Goal: Transaction & Acquisition: Purchase product/service

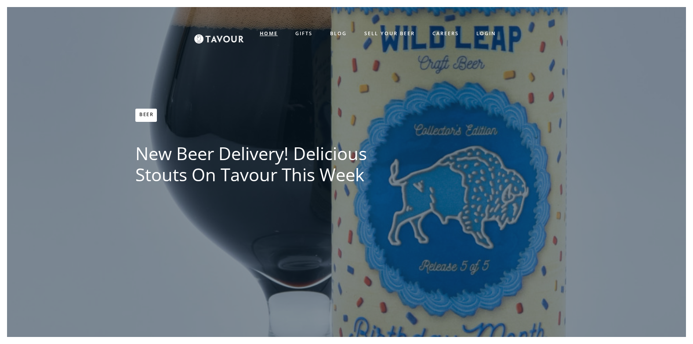
click at [265, 34] on strong "HOME" at bounding box center [269, 33] width 18 height 7
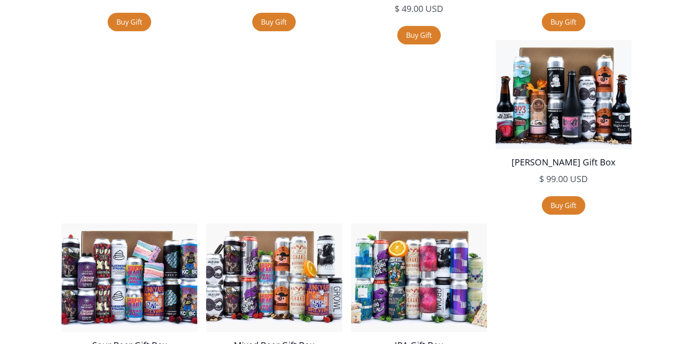
scroll to position [1772, 0]
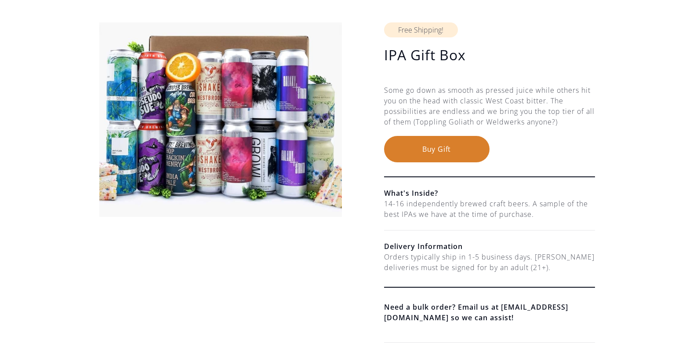
scroll to position [102, 0]
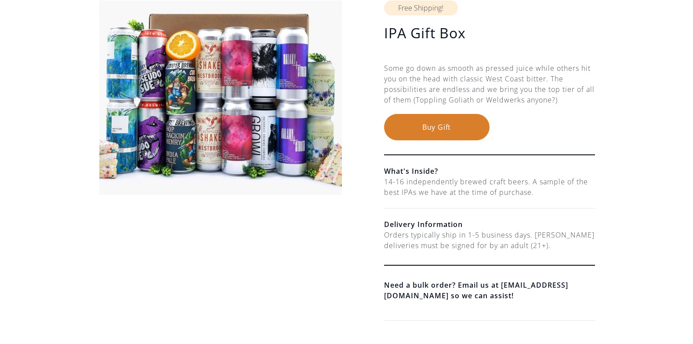
click at [429, 130] on button "Buy Gift" at bounding box center [436, 127] width 105 height 26
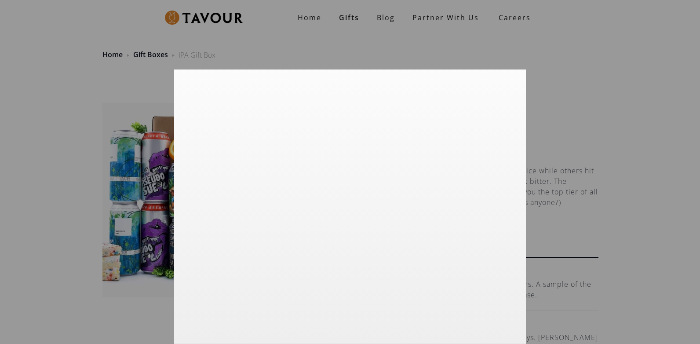
scroll to position [7, 0]
click at [553, 69] on div at bounding box center [350, 172] width 700 height 344
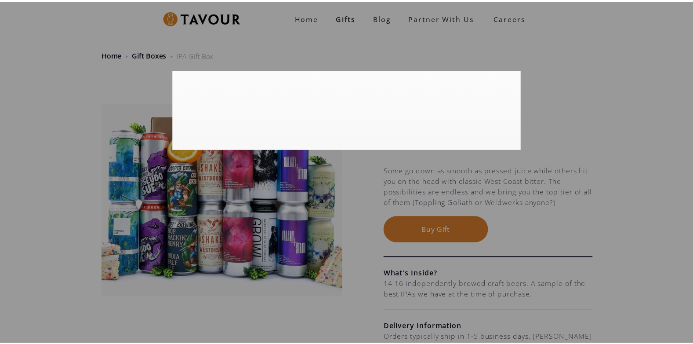
scroll to position [0, 0]
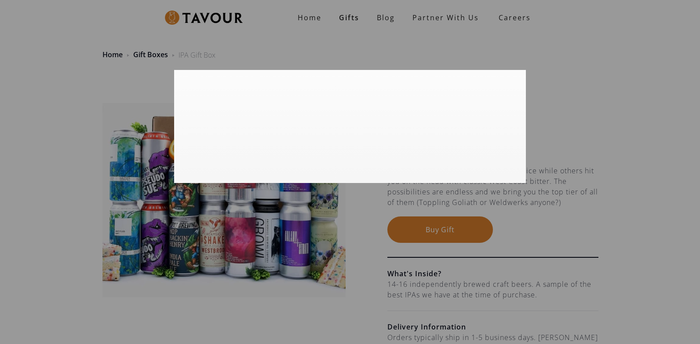
click at [555, 78] on div at bounding box center [350, 172] width 700 height 344
click at [435, 18] on div at bounding box center [350, 172] width 700 height 344
click at [116, 57] on div at bounding box center [350, 172] width 700 height 344
click at [398, 207] on div at bounding box center [350, 172] width 700 height 344
click at [307, 17] on div at bounding box center [350, 172] width 700 height 344
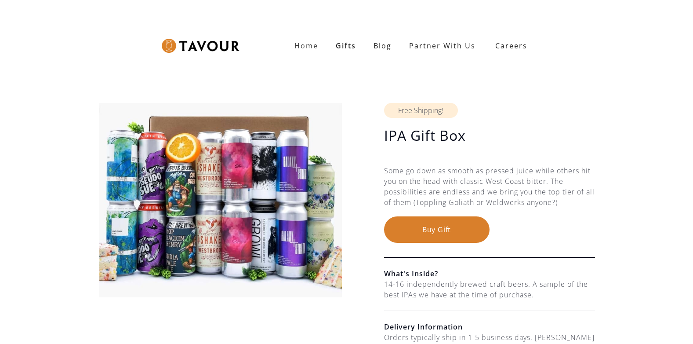
click at [301, 44] on strong "Home" at bounding box center [306, 46] width 24 height 10
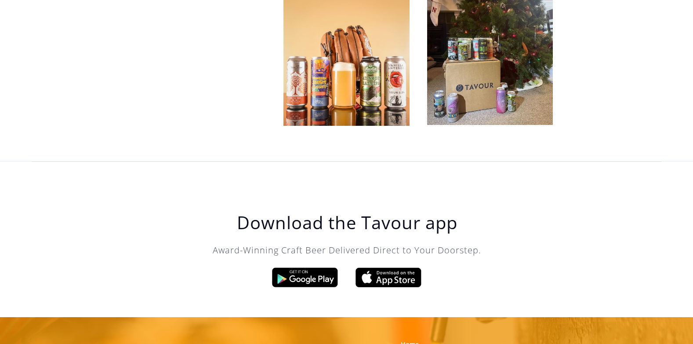
scroll to position [2781, 0]
